Goal: Task Accomplishment & Management: Use online tool/utility

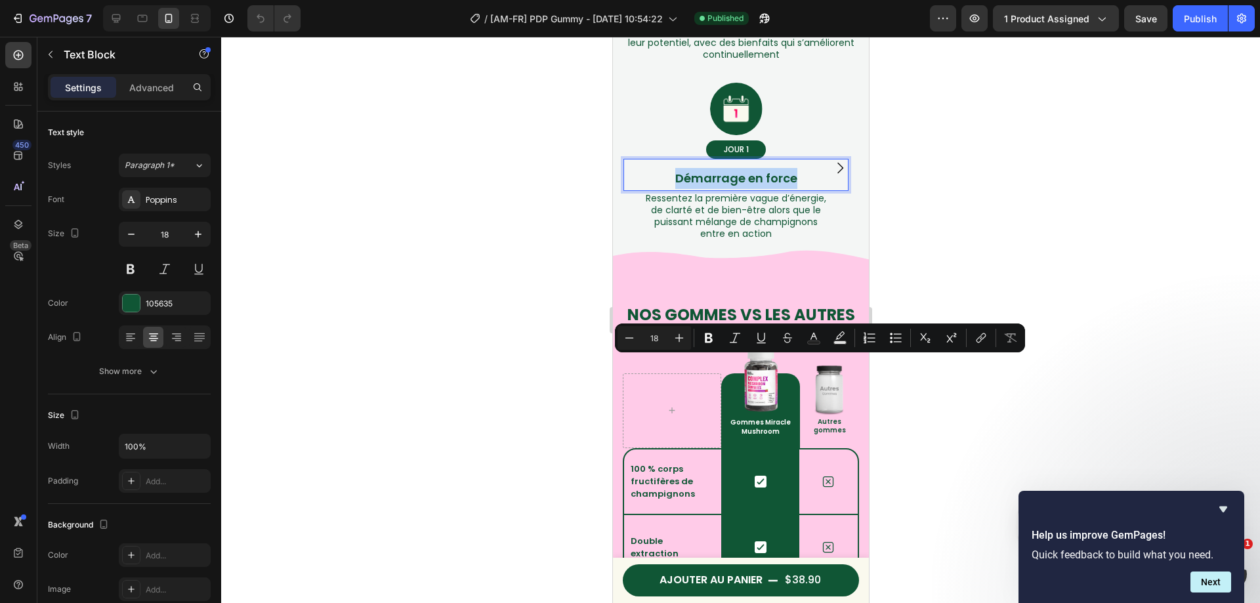
scroll to position [1905, 0]
